Goal: Information Seeking & Learning: Compare options

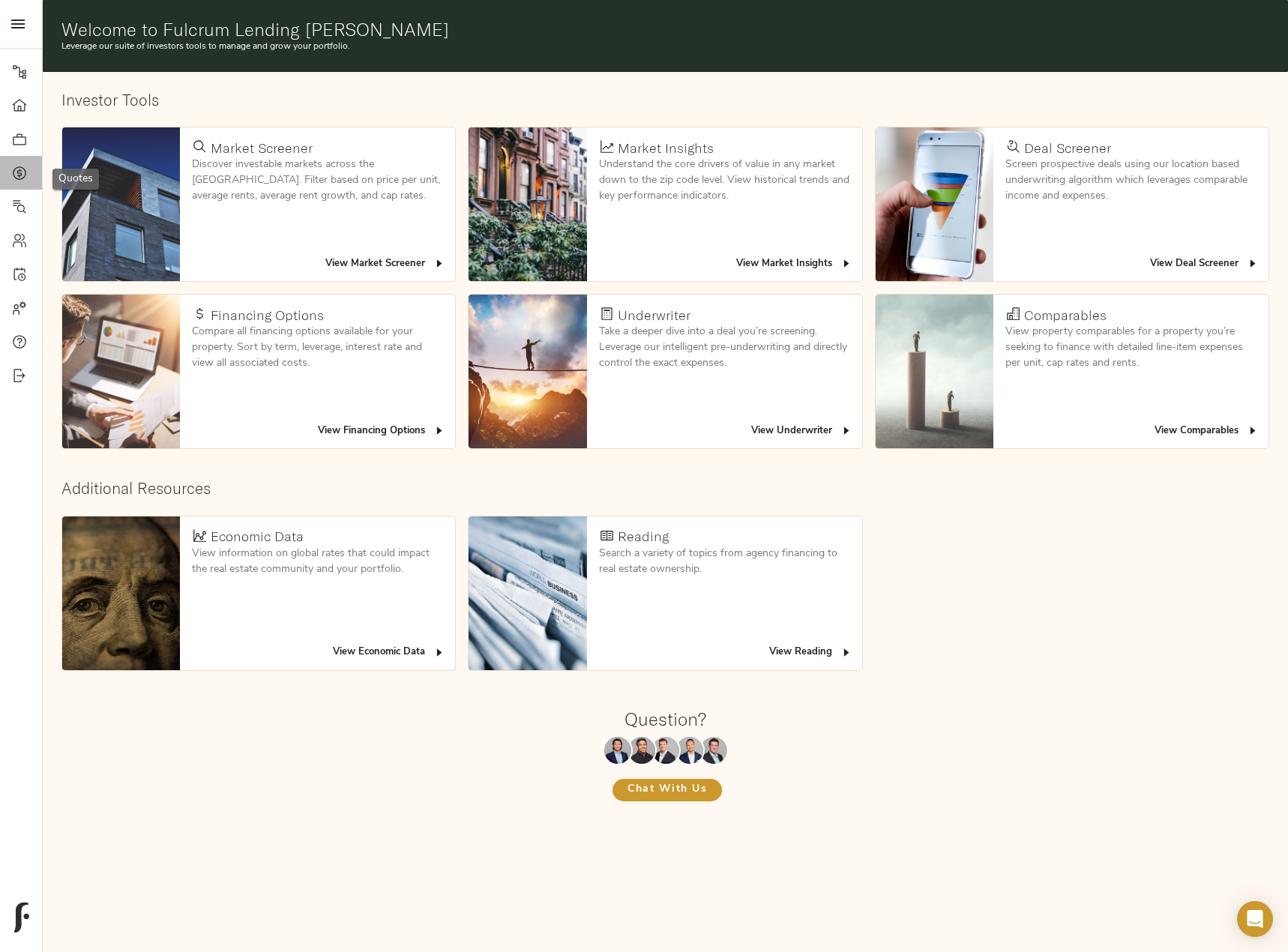
click at [26, 164] on link "Quotes" at bounding box center [21, 172] width 42 height 34
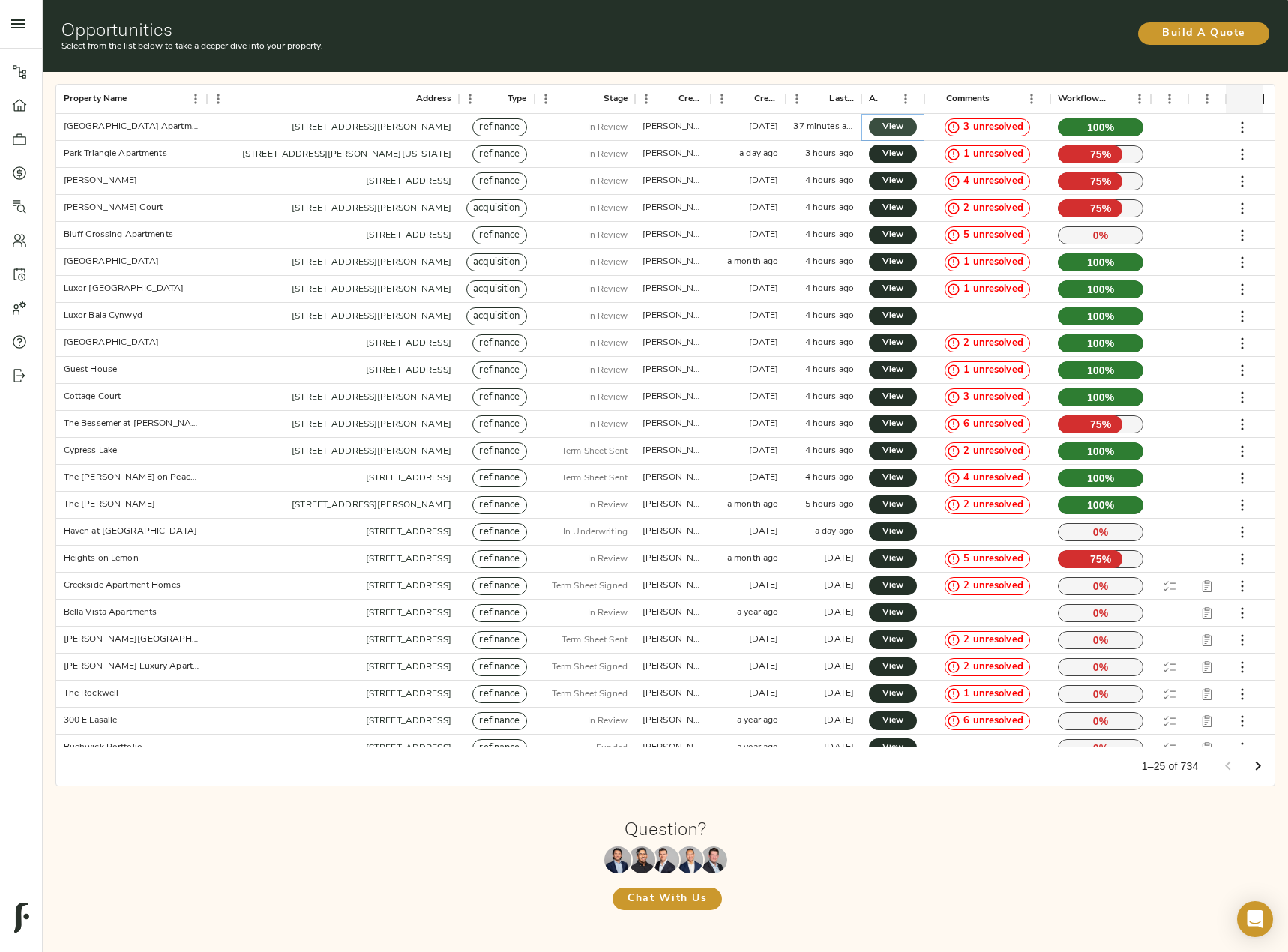
click at [881, 127] on link "View" at bounding box center [893, 128] width 48 height 19
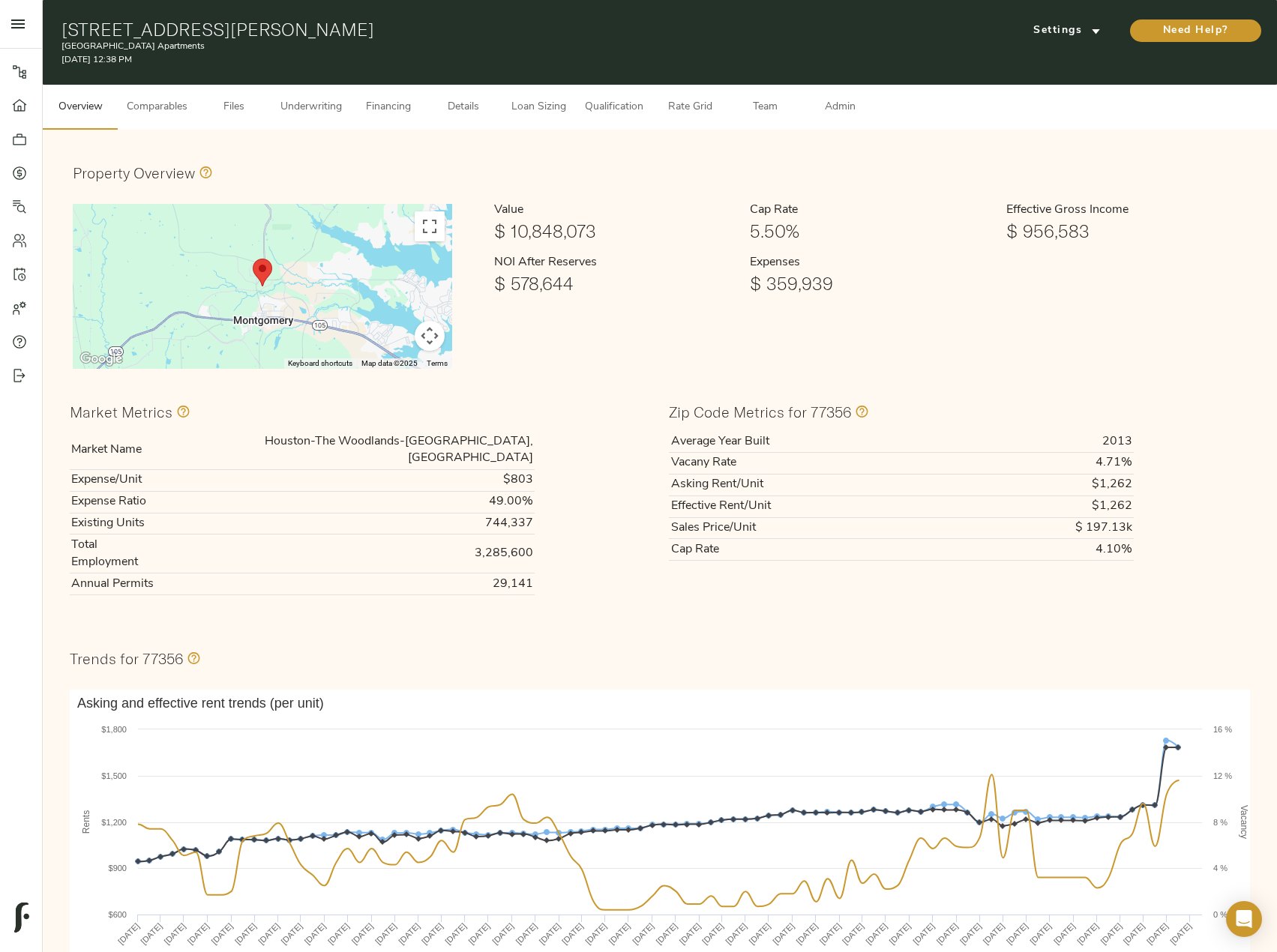
click at [173, 102] on span "Comparables" at bounding box center [157, 107] width 60 height 19
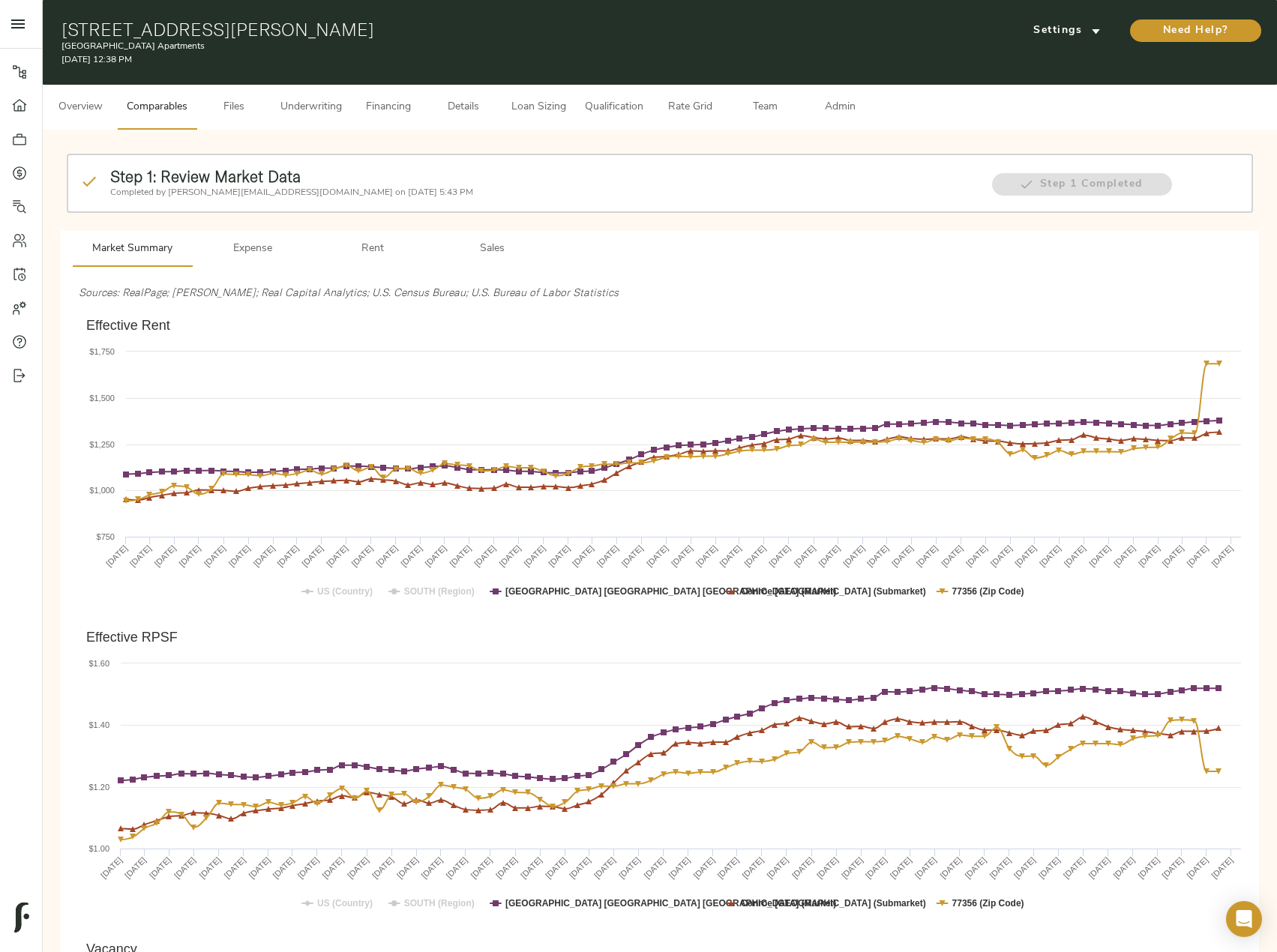
click at [378, 247] on span "Rent" at bounding box center [373, 250] width 102 height 19
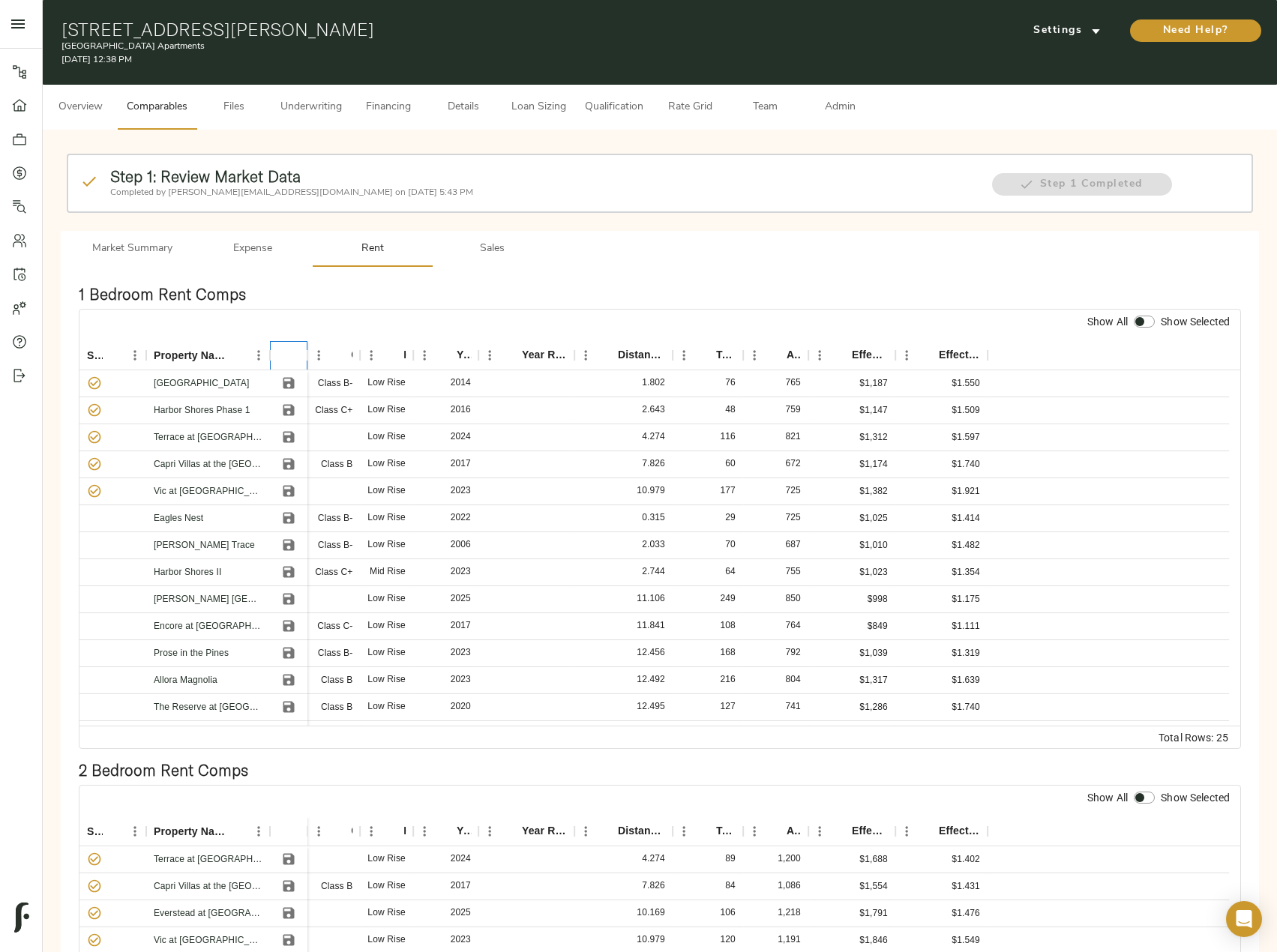
drag, startPoint x: 184, startPoint y: 385, endPoint x: 274, endPoint y: 343, distance: 99.3
click at [274, 343] on div "Selected? Property Name" at bounding box center [193, 355] width 228 height 29
click at [319, 355] on icon "Menu" at bounding box center [318, 355] width 2 height 10
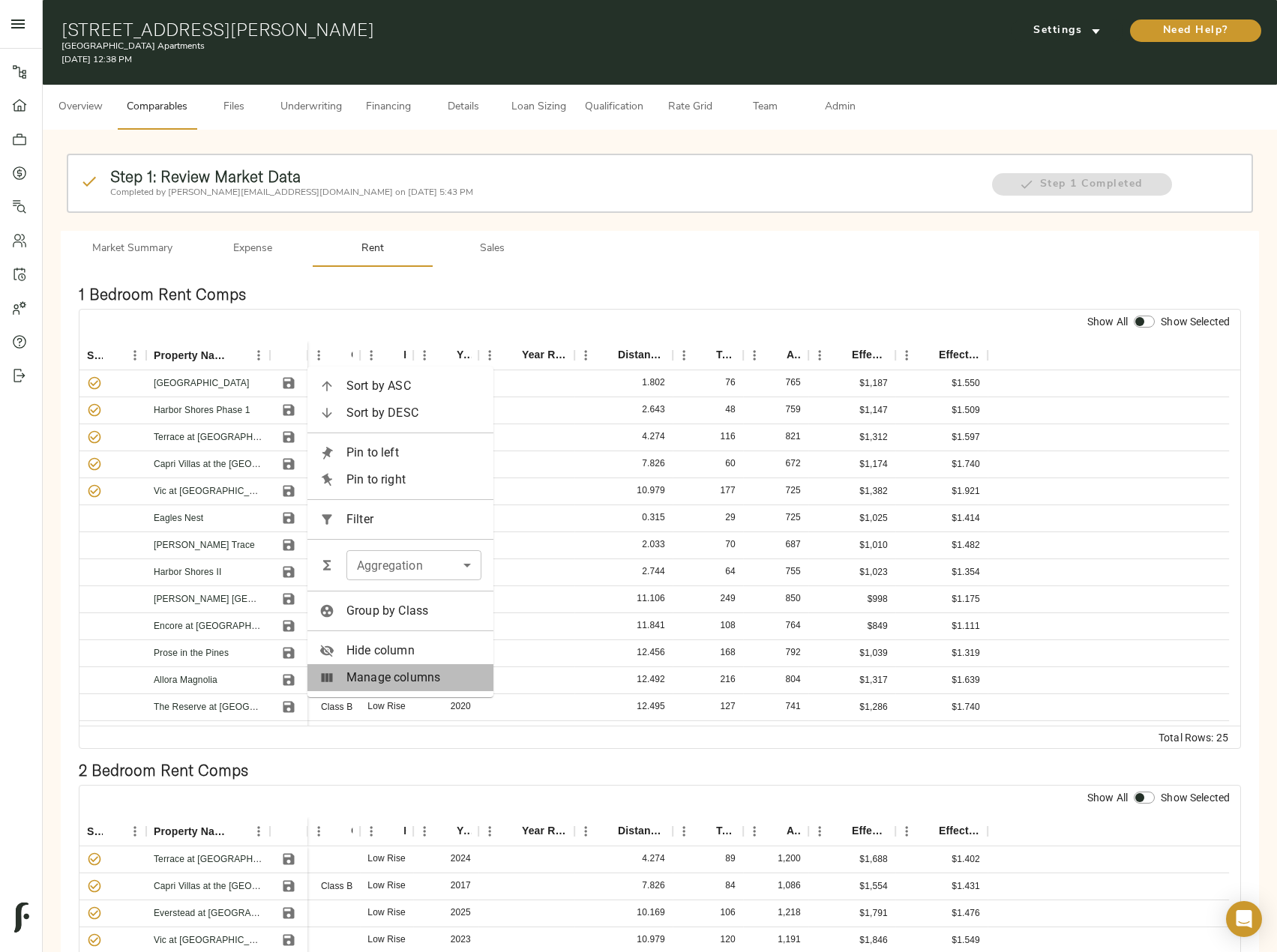
click at [411, 679] on span "Manage columns" at bounding box center [414, 678] width 135 height 18
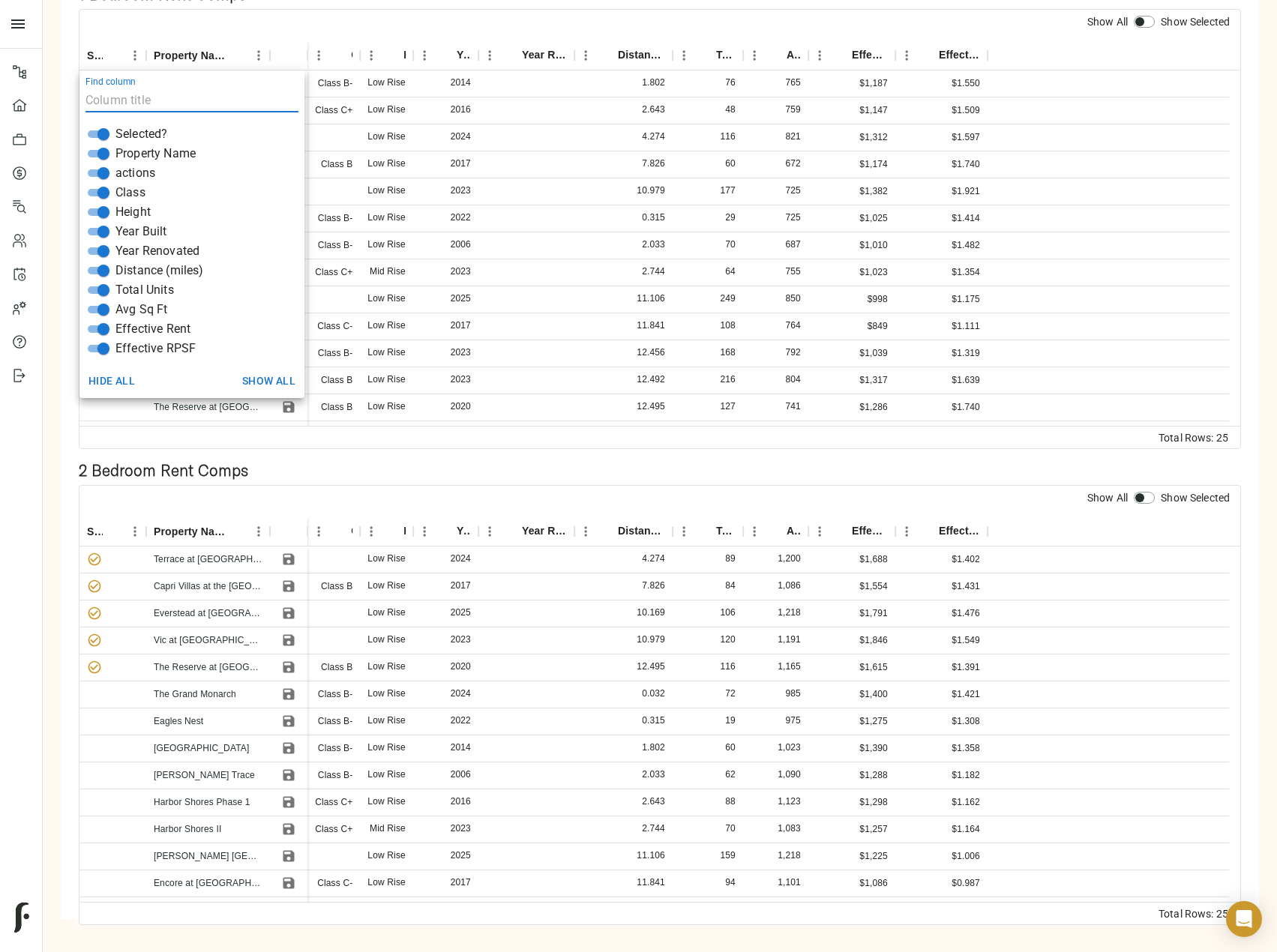
scroll to position [75, 0]
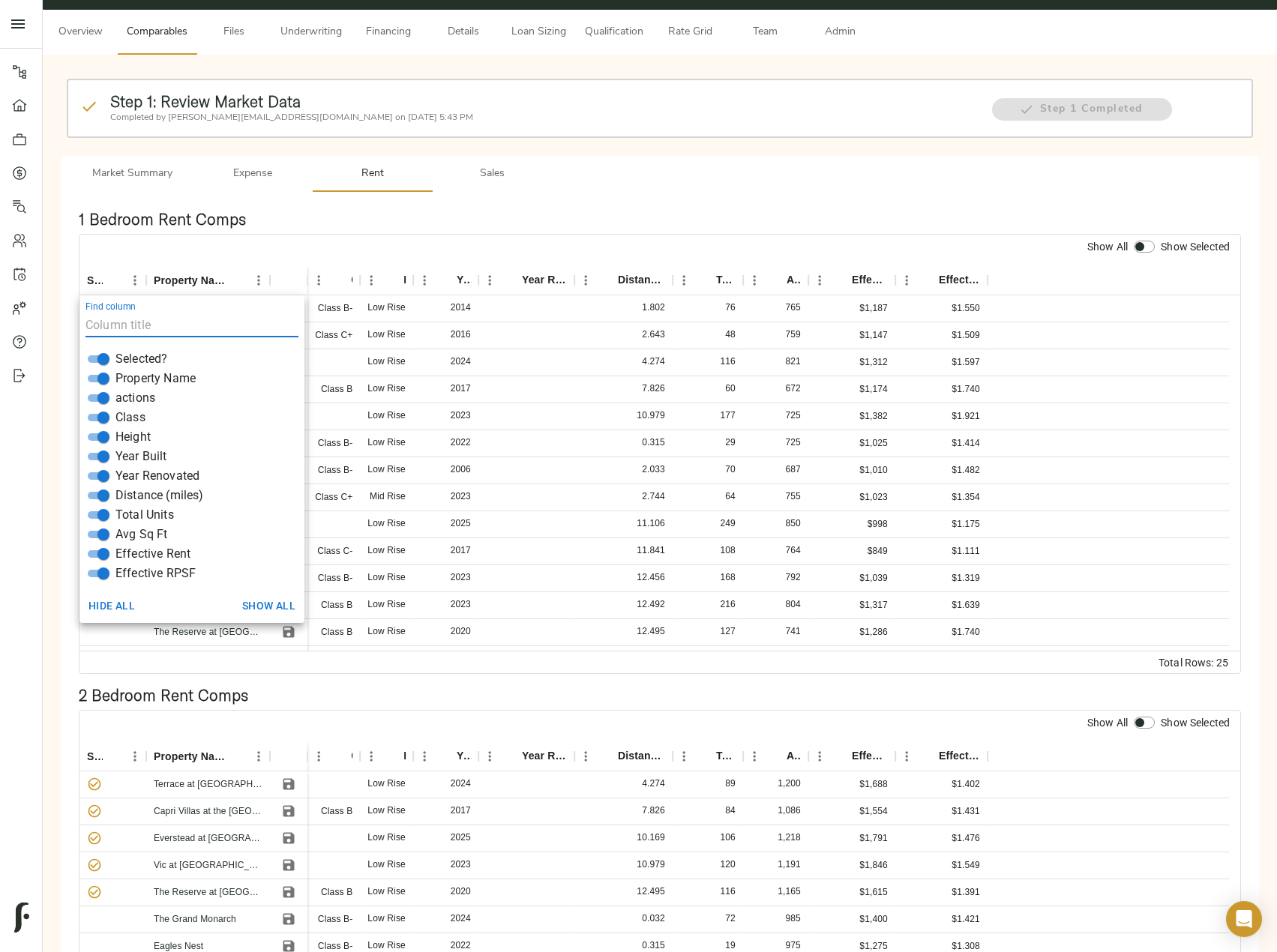
click at [335, 228] on div "1 Bedroom Rent Comps Show All Show Selected Selected? Property Name Class Heigh…" at bounding box center [660, 430] width 1198 height 476
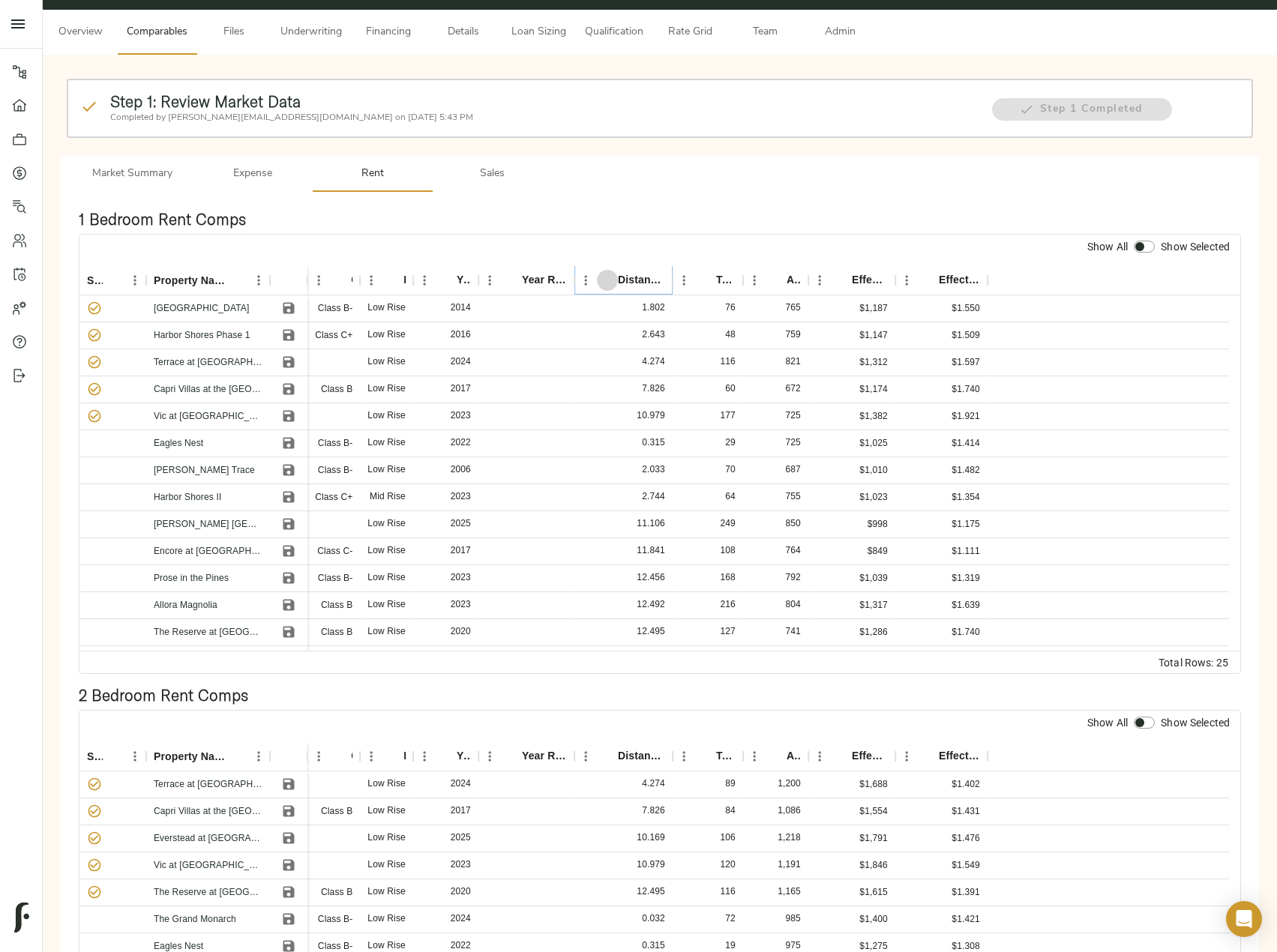
click at [610, 279] on icon "Sort" at bounding box center [608, 280] width 13 height 13
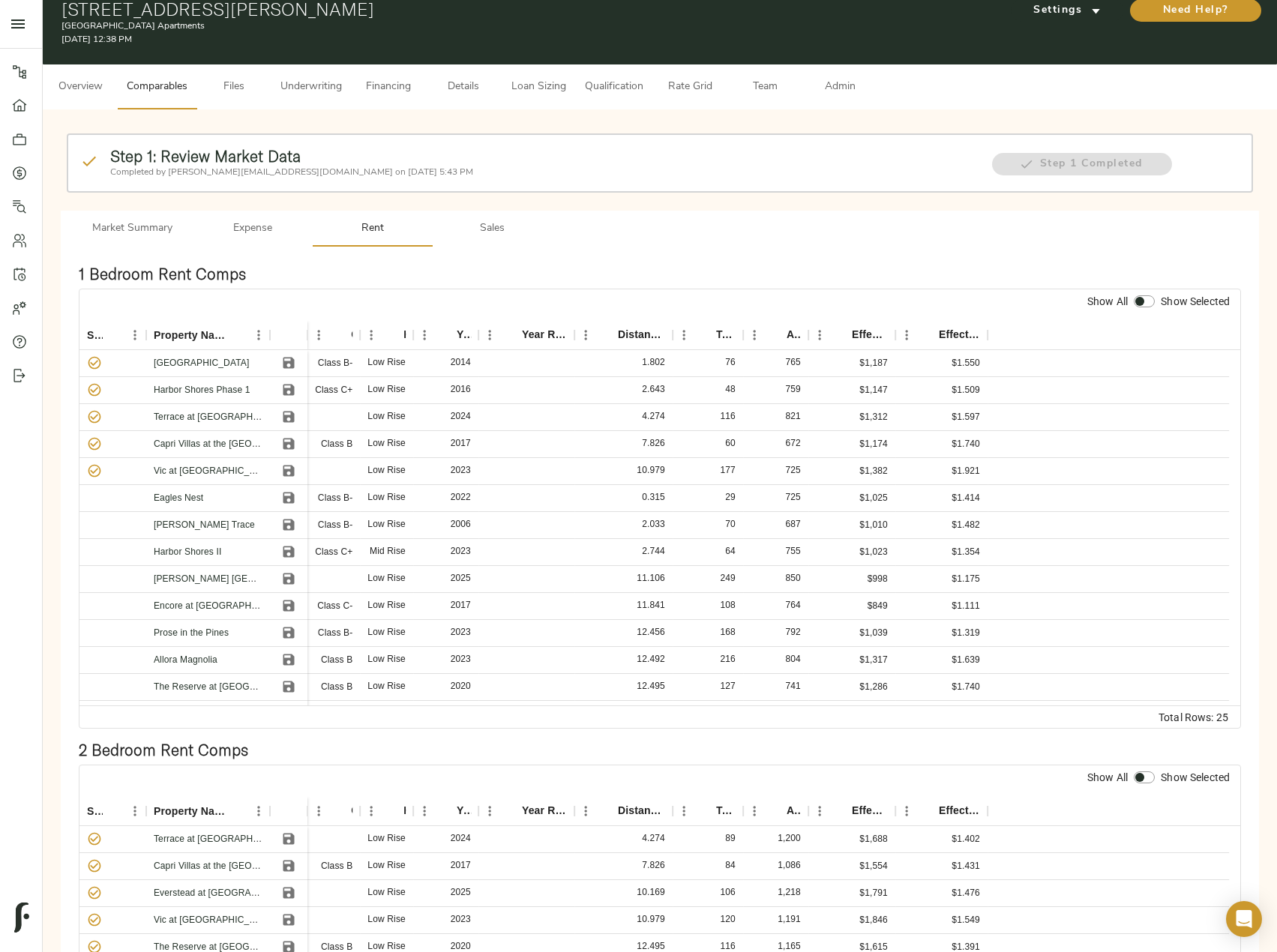
scroll to position [0, 0]
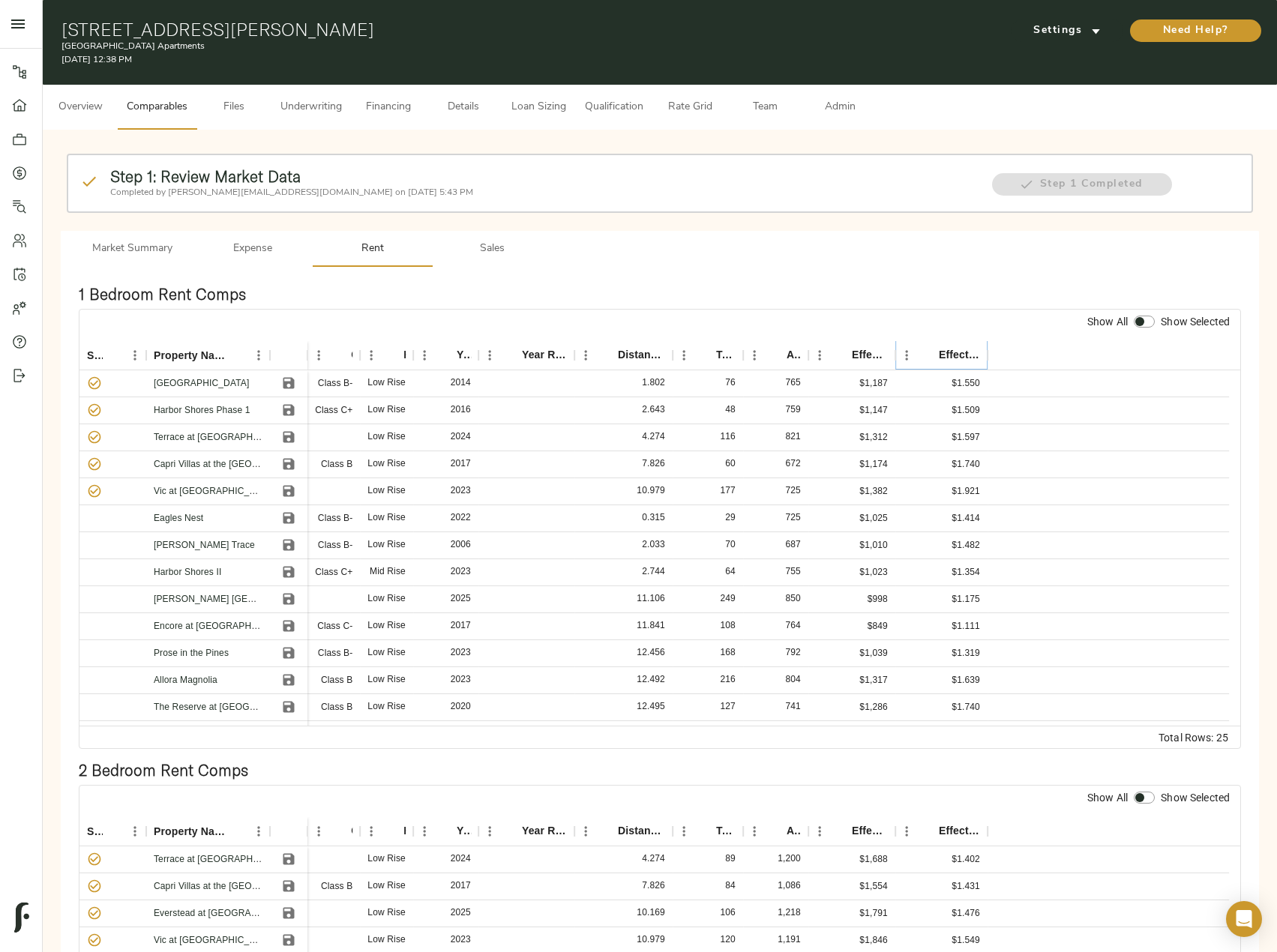
click at [932, 358] on icon "Sort" at bounding box center [928, 355] width 13 height 13
drag, startPoint x: 1092, startPoint y: 481, endPoint x: 936, endPoint y: 310, distance: 231.5
click at [936, 310] on div "Show All Show Selected" at bounding box center [660, 325] width 1161 height 31
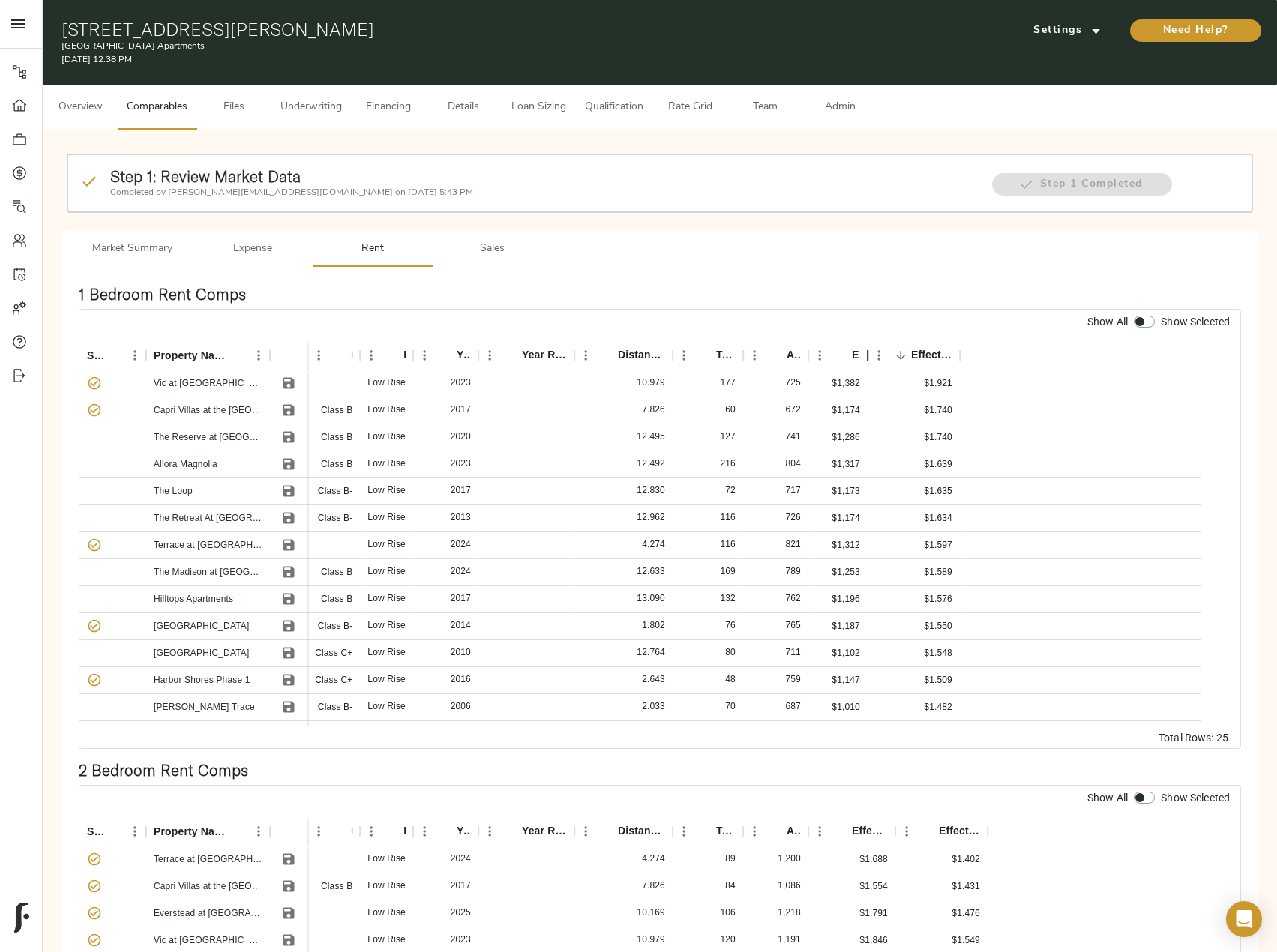
drag, startPoint x: 894, startPoint y: 351, endPoint x: 866, endPoint y: 352, distance: 28.0
click at [866, 352] on div "Effective Rent" at bounding box center [867, 355] width 18 height 29
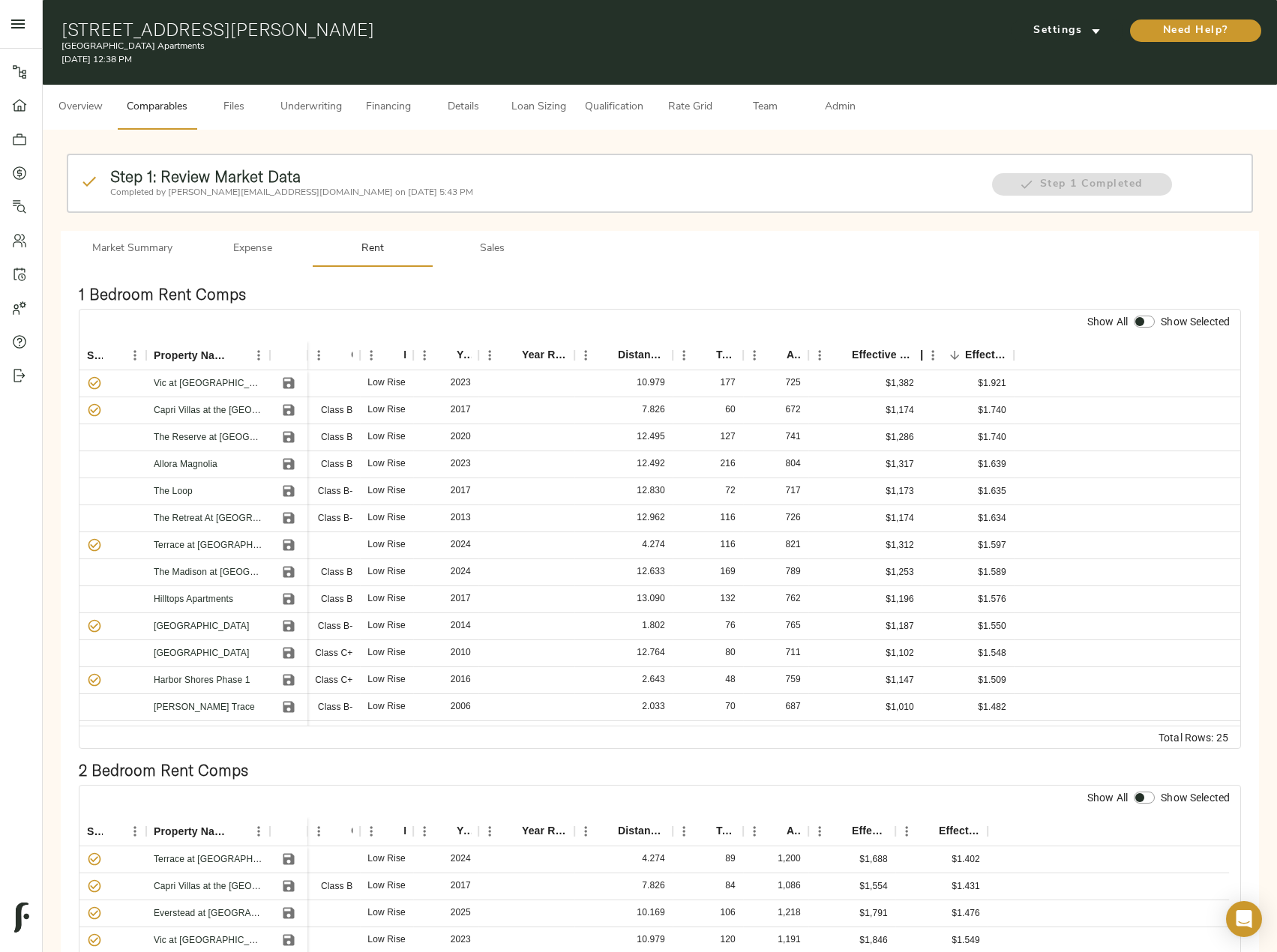
drag, startPoint x: 866, startPoint y: 353, endPoint x: 921, endPoint y: 362, distance: 55.7
click at [921, 362] on div "Effective Rent" at bounding box center [922, 355] width 18 height 29
click at [133, 361] on icon "Menu" at bounding box center [135, 355] width 15 height 15
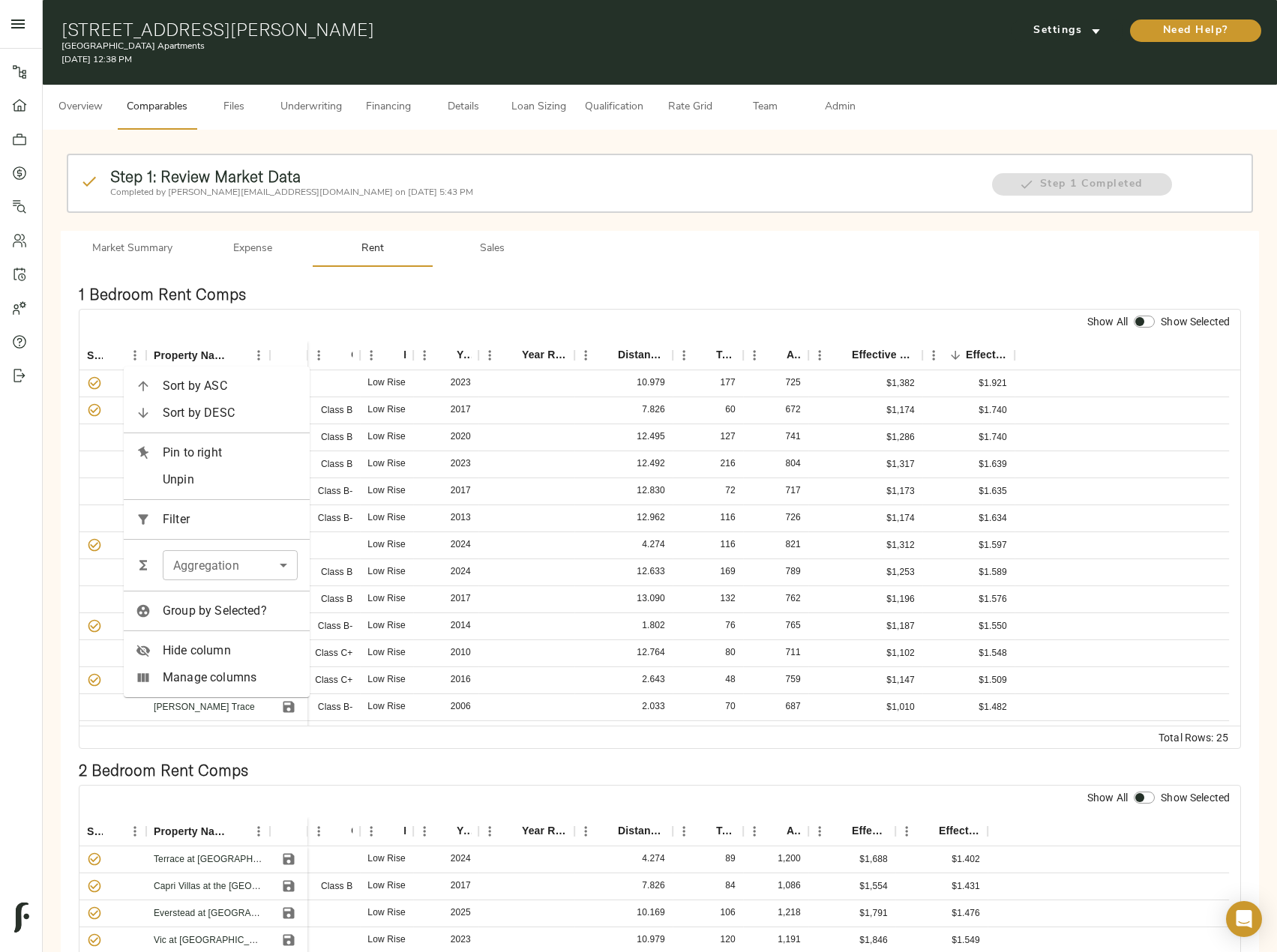
click at [210, 519] on span "Filter" at bounding box center [230, 519] width 135 height 18
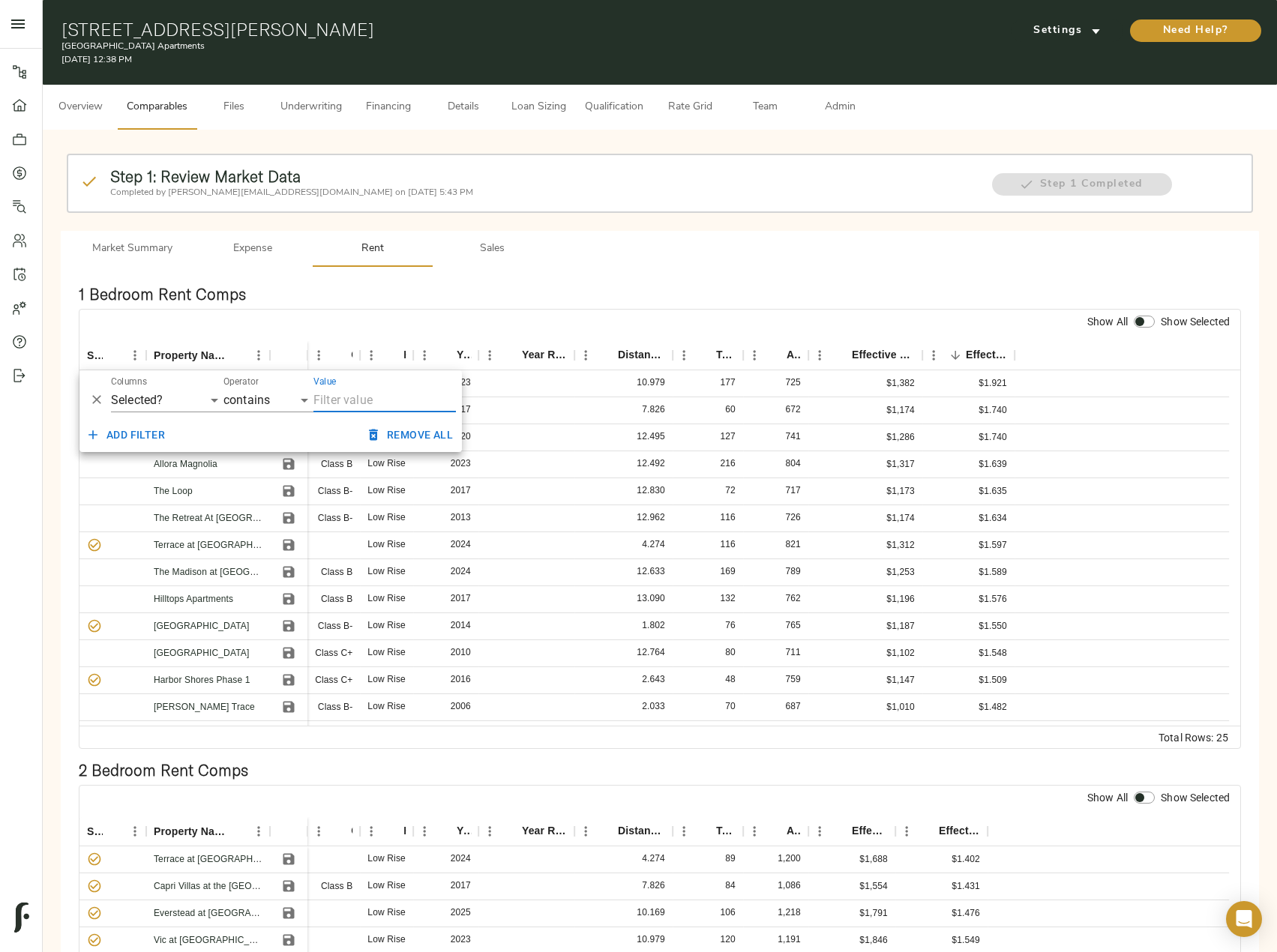
click at [93, 395] on icon "Delete" at bounding box center [96, 399] width 9 height 9
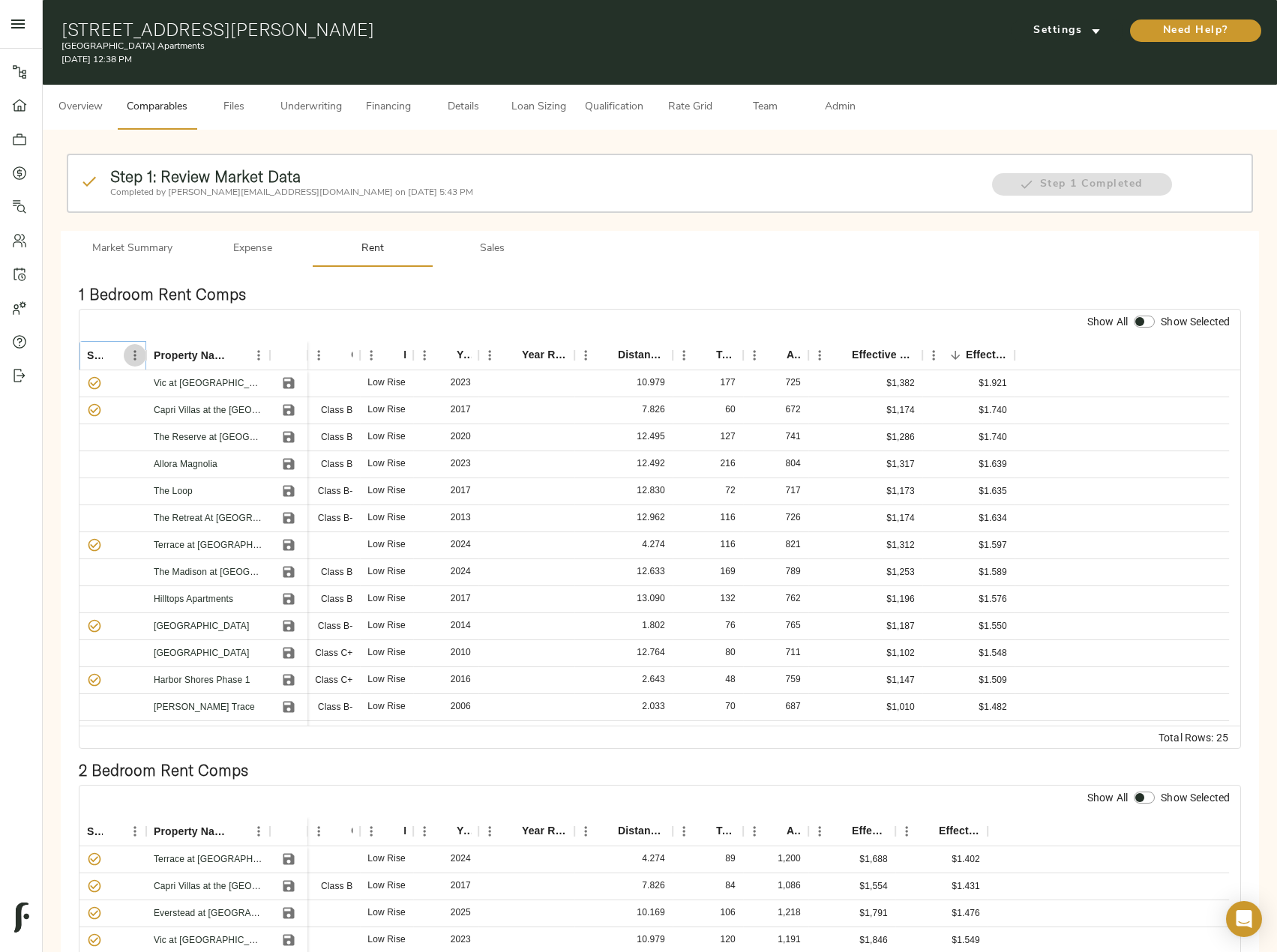
click at [132, 358] on icon "Menu" at bounding box center [135, 355] width 15 height 15
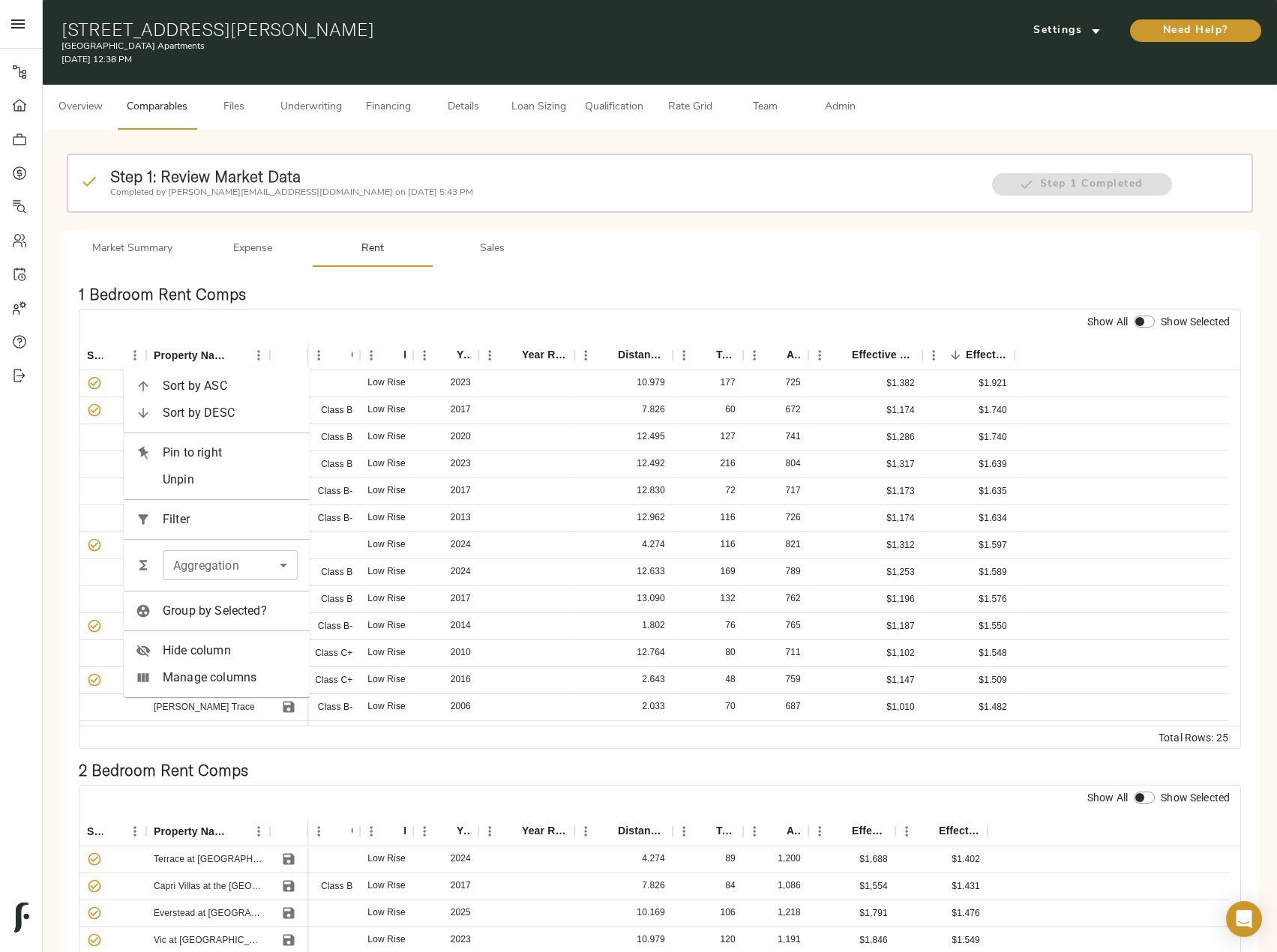
click at [223, 672] on span "Manage columns" at bounding box center [230, 678] width 135 height 18
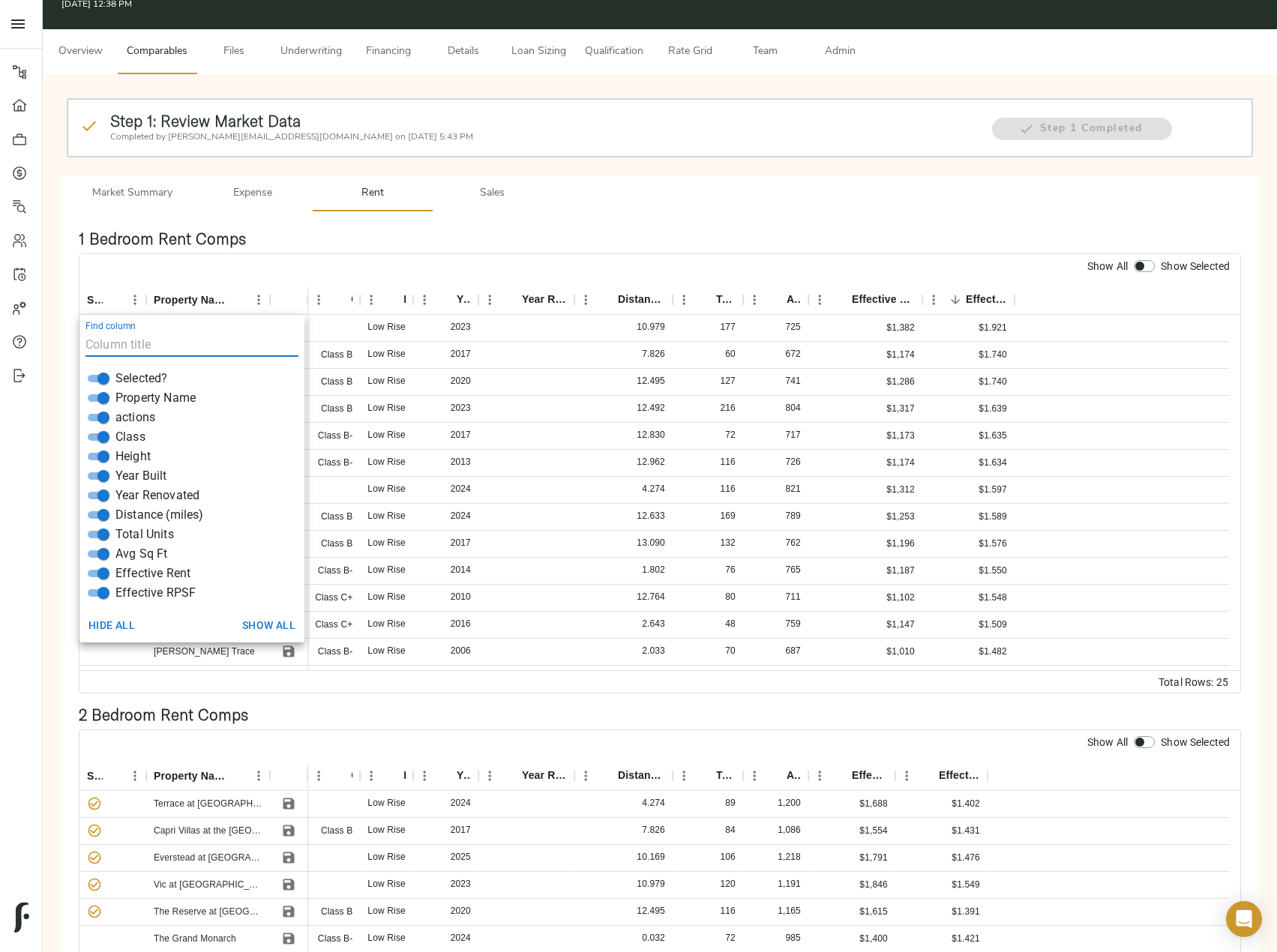
scroll to position [150, 0]
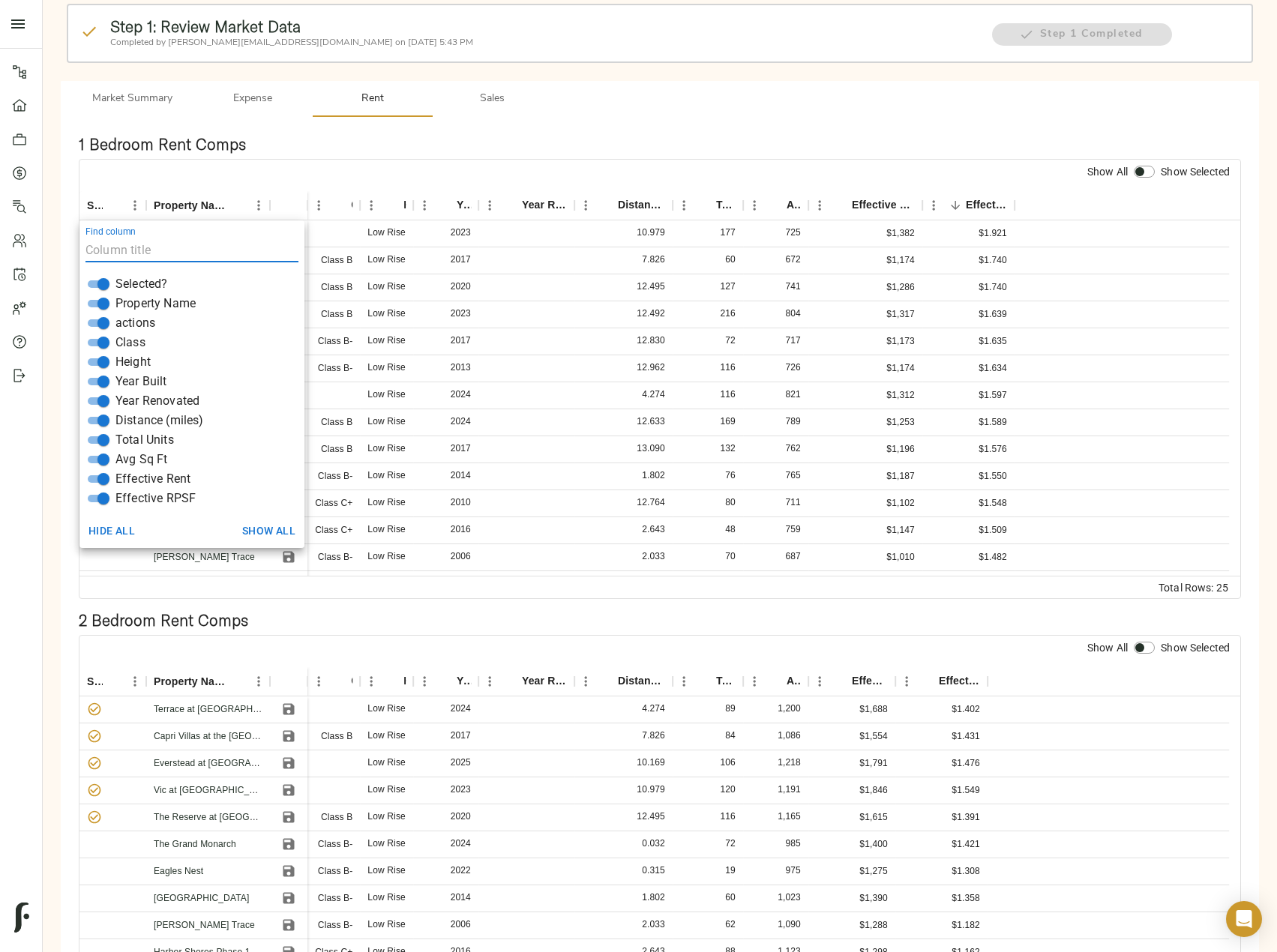
click at [46, 103] on div "Step 1: Review Market Data Completed by [PERSON_NAME][EMAIL_ADDRESS][DOMAIN_NAM…" at bounding box center [661, 534] width 1235 height 1107
